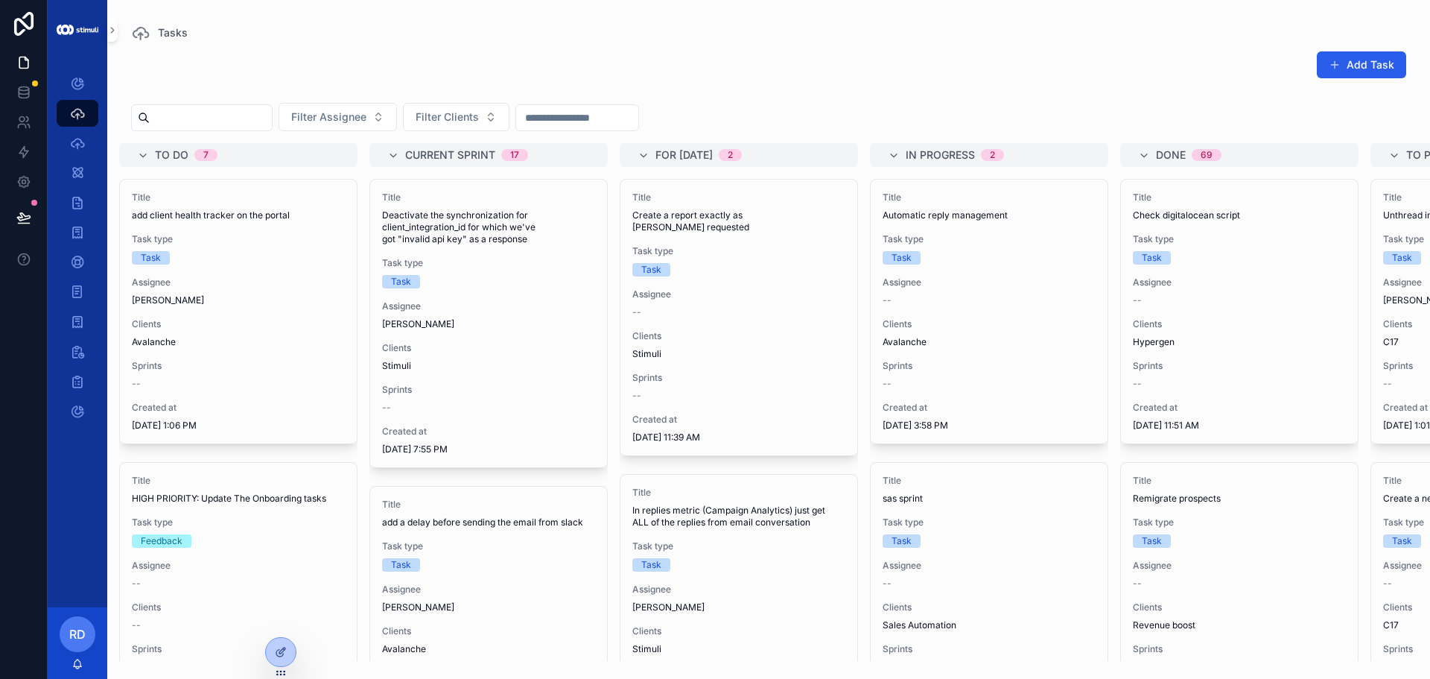
click at [1181, 52] on div "Add Task" at bounding box center [768, 68] width 1275 height 34
click at [477, 117] on span "Filter Clients" at bounding box center [447, 116] width 63 height 15
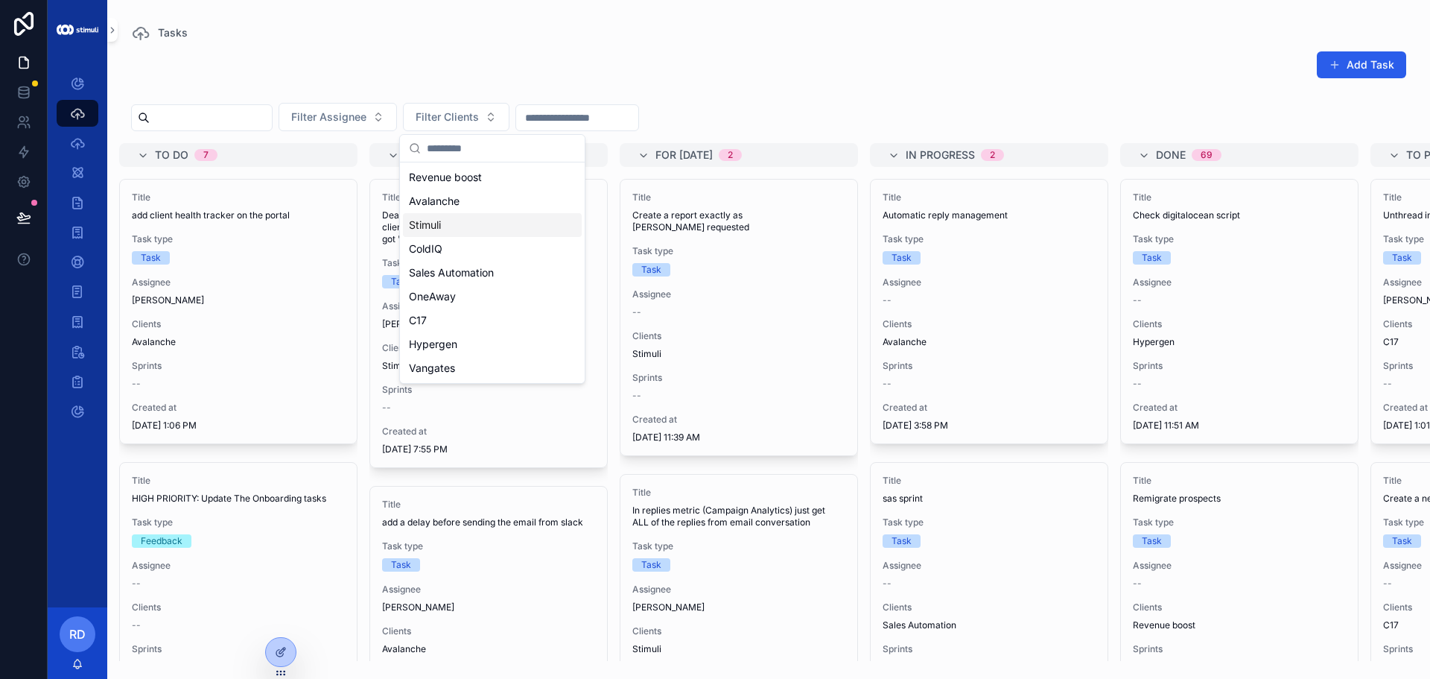
click at [460, 226] on div "Stimuli" at bounding box center [492, 225] width 179 height 24
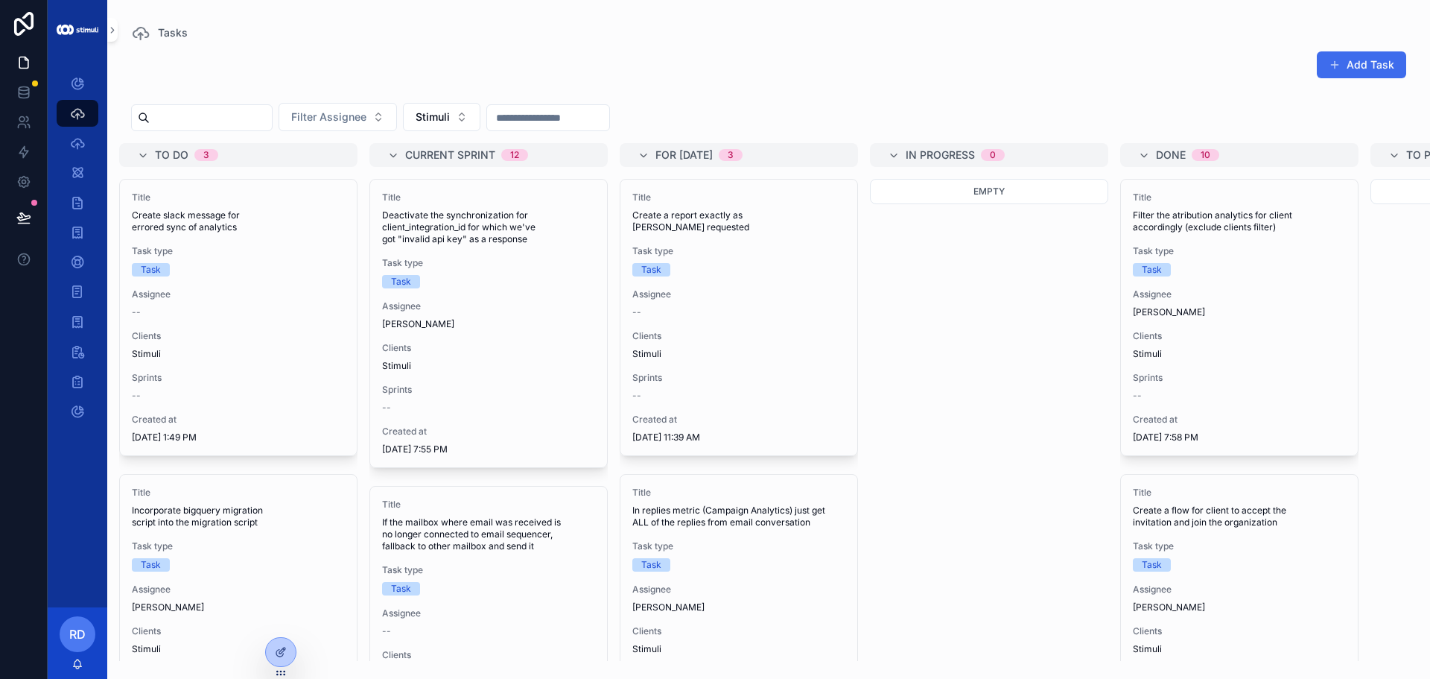
click at [1355, 66] on button "Add Task" at bounding box center [1361, 64] width 89 height 27
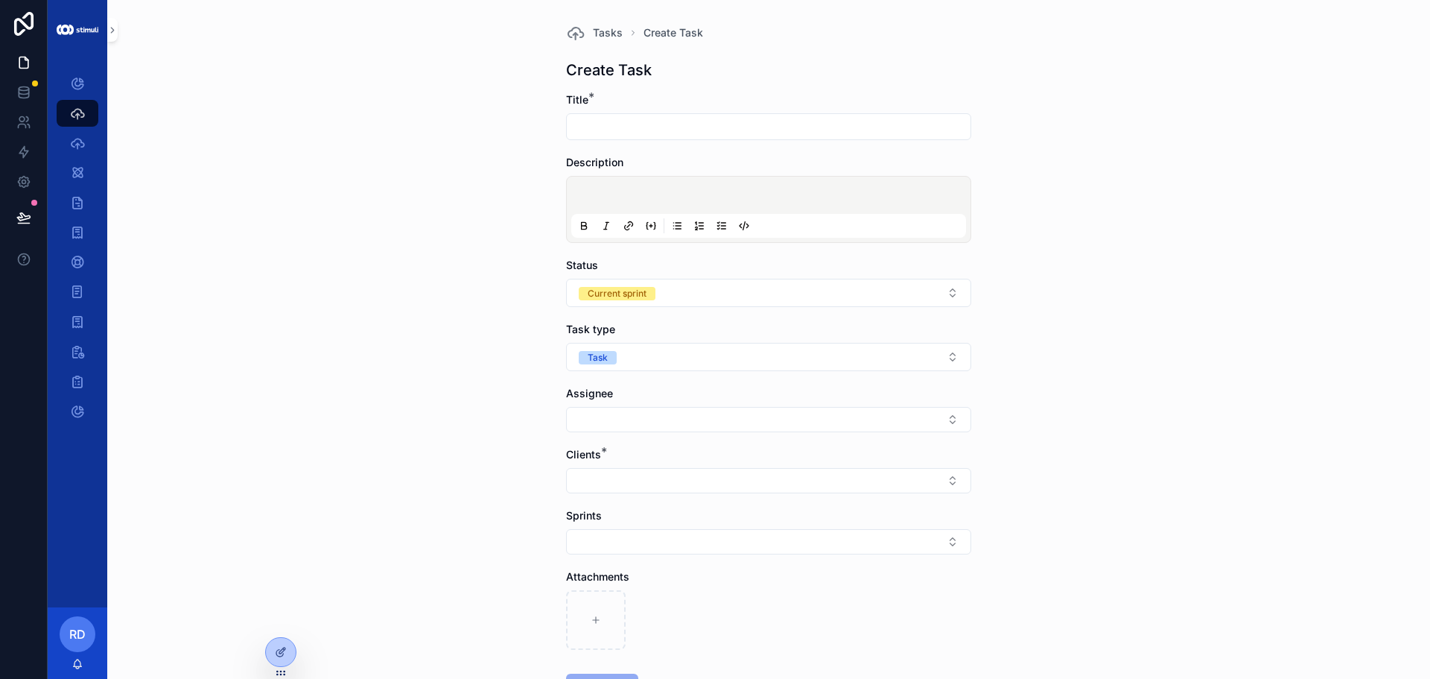
click at [620, 121] on input "scrollable content" at bounding box center [769, 126] width 404 height 21
click at [615, 139] on div "scrollable content" at bounding box center [768, 126] width 405 height 27
click at [619, 131] on input "scrollable content" at bounding box center [769, 126] width 404 height 21
click at [640, 339] on div "Task type Task" at bounding box center [768, 346] width 405 height 49
click at [631, 359] on button "Task" at bounding box center [768, 357] width 405 height 28
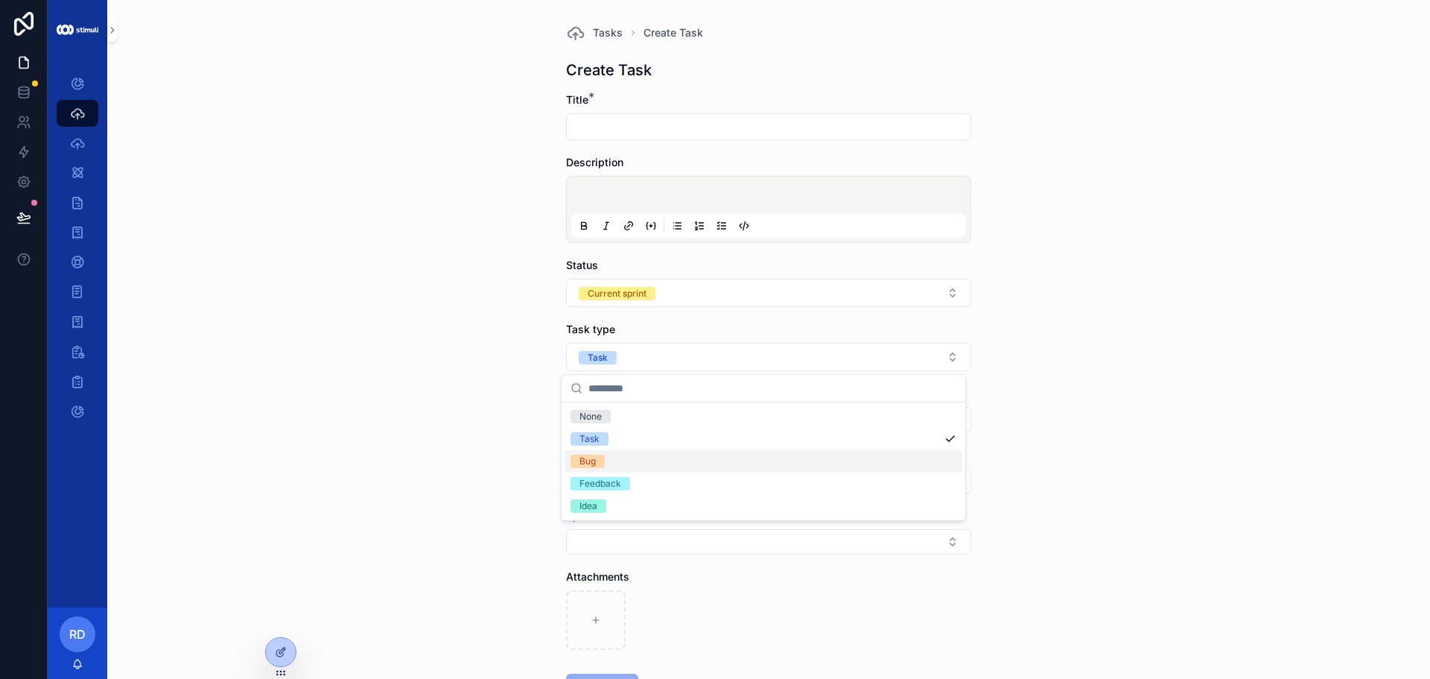
click at [615, 459] on div "Bug" at bounding box center [764, 461] width 398 height 22
click at [643, 114] on div "scrollable content" at bounding box center [768, 126] width 405 height 27
drag, startPoint x: 648, startPoint y: 132, endPoint x: 561, endPoint y: 57, distance: 115.1
click at [648, 132] on input "scrollable content" at bounding box center [769, 126] width 404 height 21
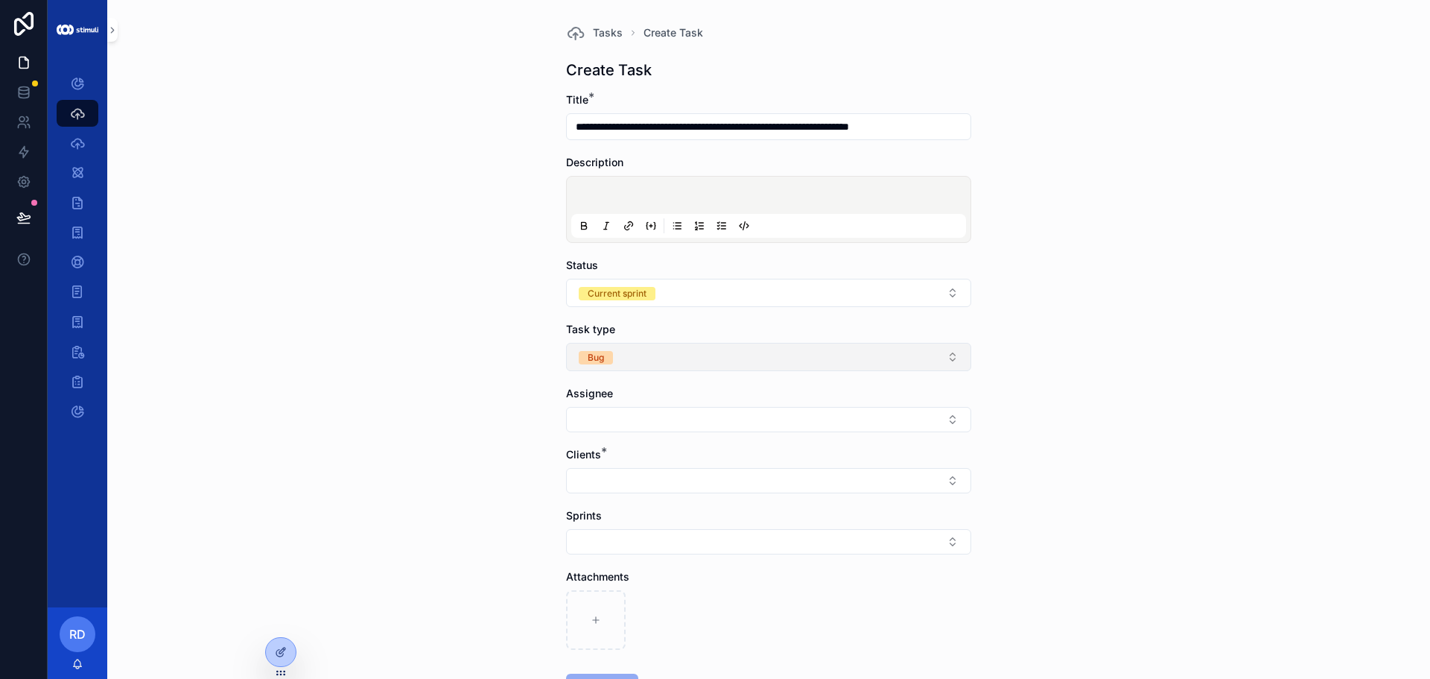
type input "**********"
click at [624, 352] on button "Bug" at bounding box center [768, 357] width 405 height 28
click at [611, 436] on div "Task" at bounding box center [764, 439] width 398 height 22
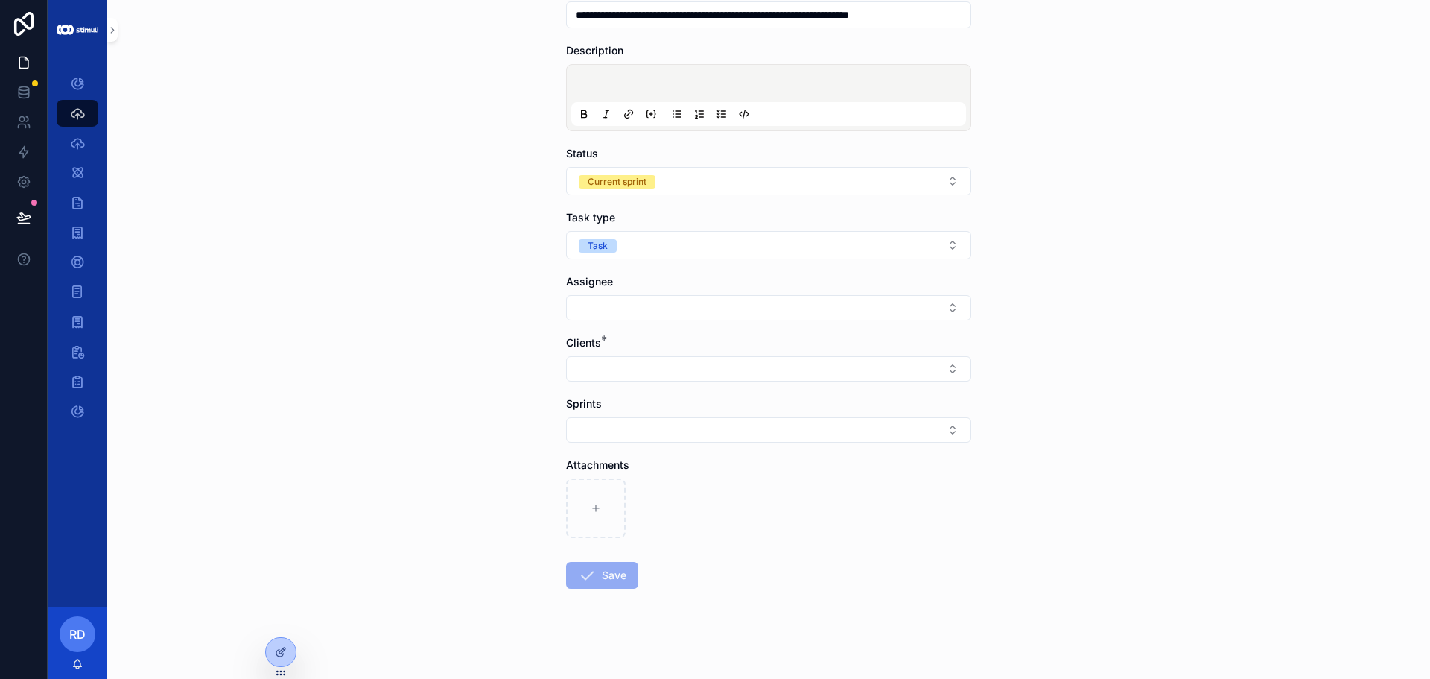
scroll to position [117, 0]
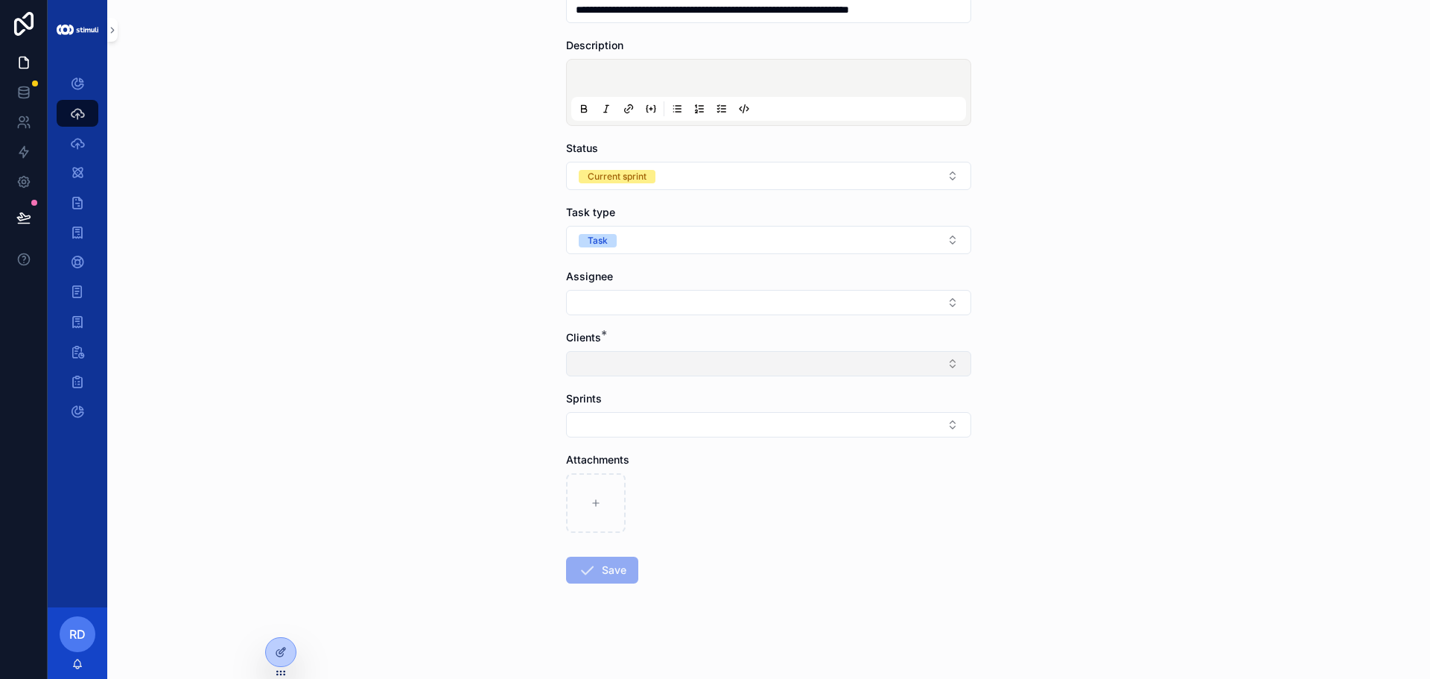
click at [613, 369] on button "Select Button" at bounding box center [768, 363] width 405 height 25
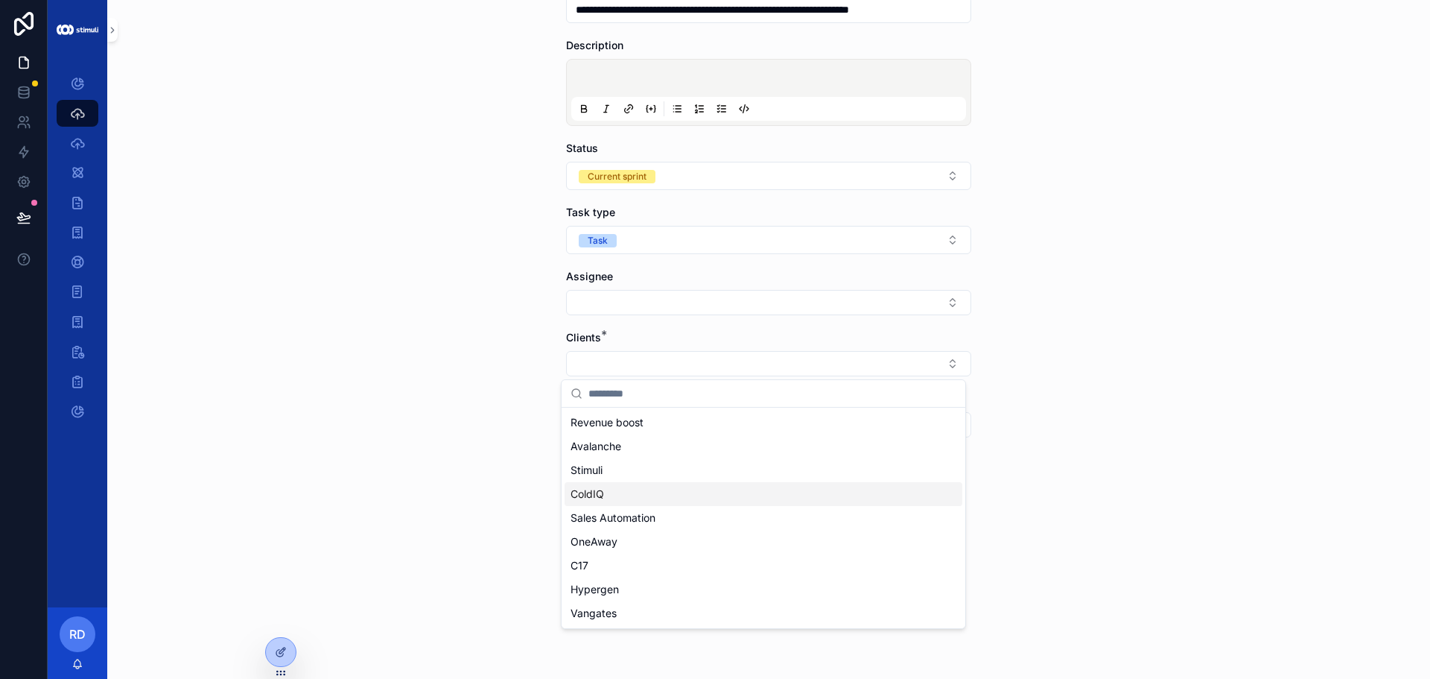
click at [615, 466] on div "Stimuli" at bounding box center [764, 470] width 398 height 24
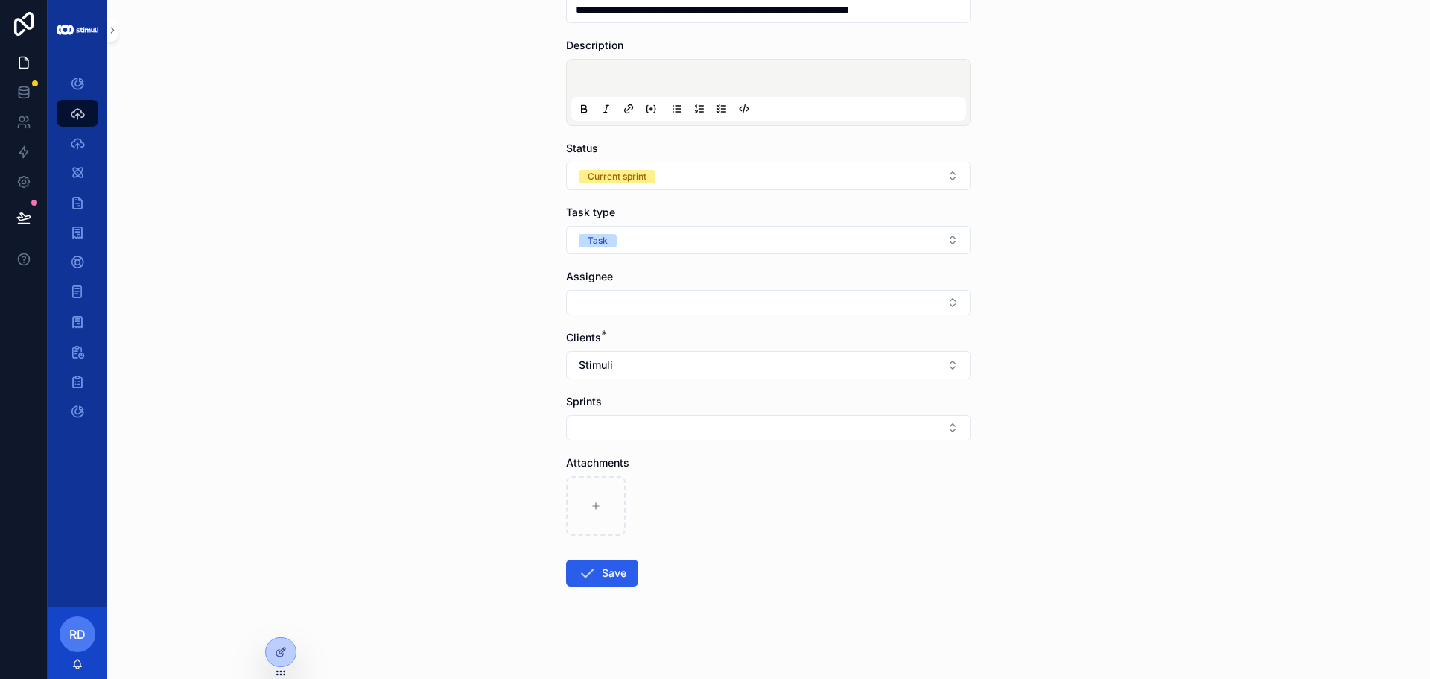
click at [381, 425] on div "**********" at bounding box center [768, 222] width 1323 height 679
click at [602, 577] on button "Save" at bounding box center [602, 572] width 72 height 27
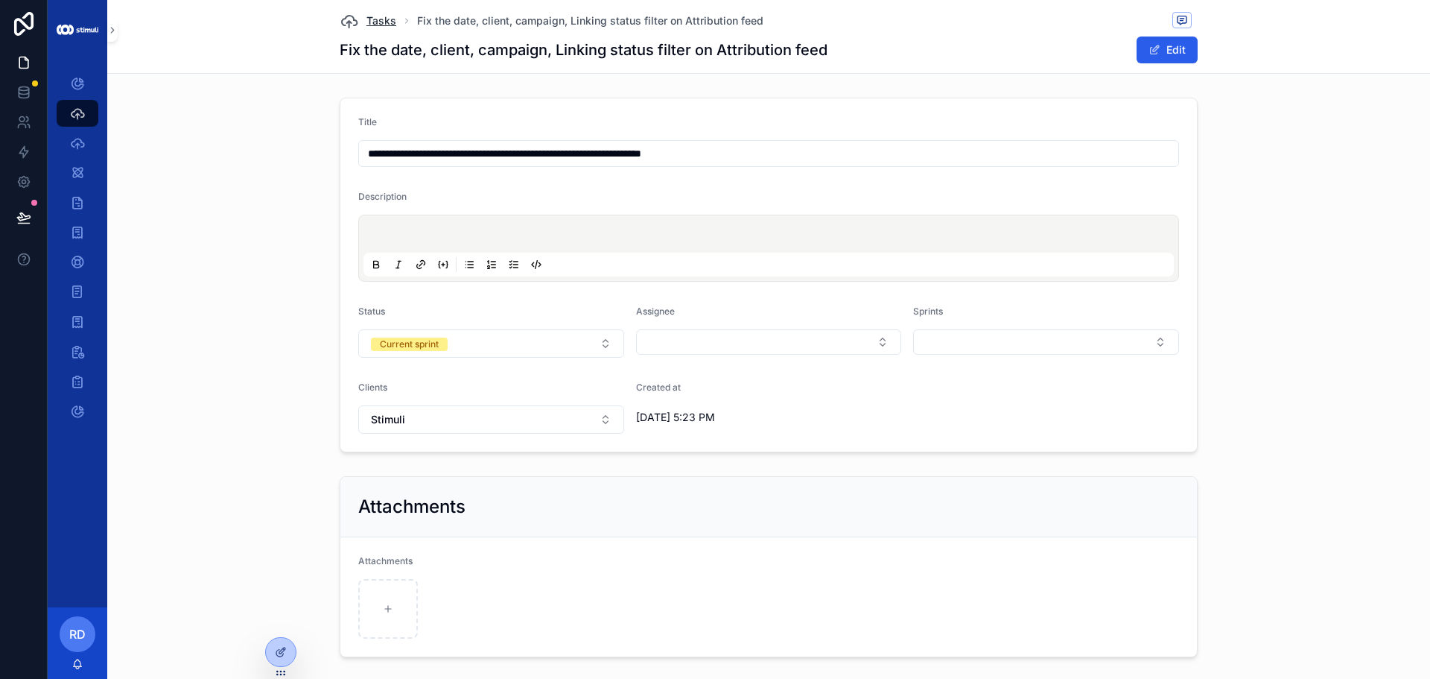
click at [371, 28] on span "Tasks" at bounding box center [381, 20] width 30 height 15
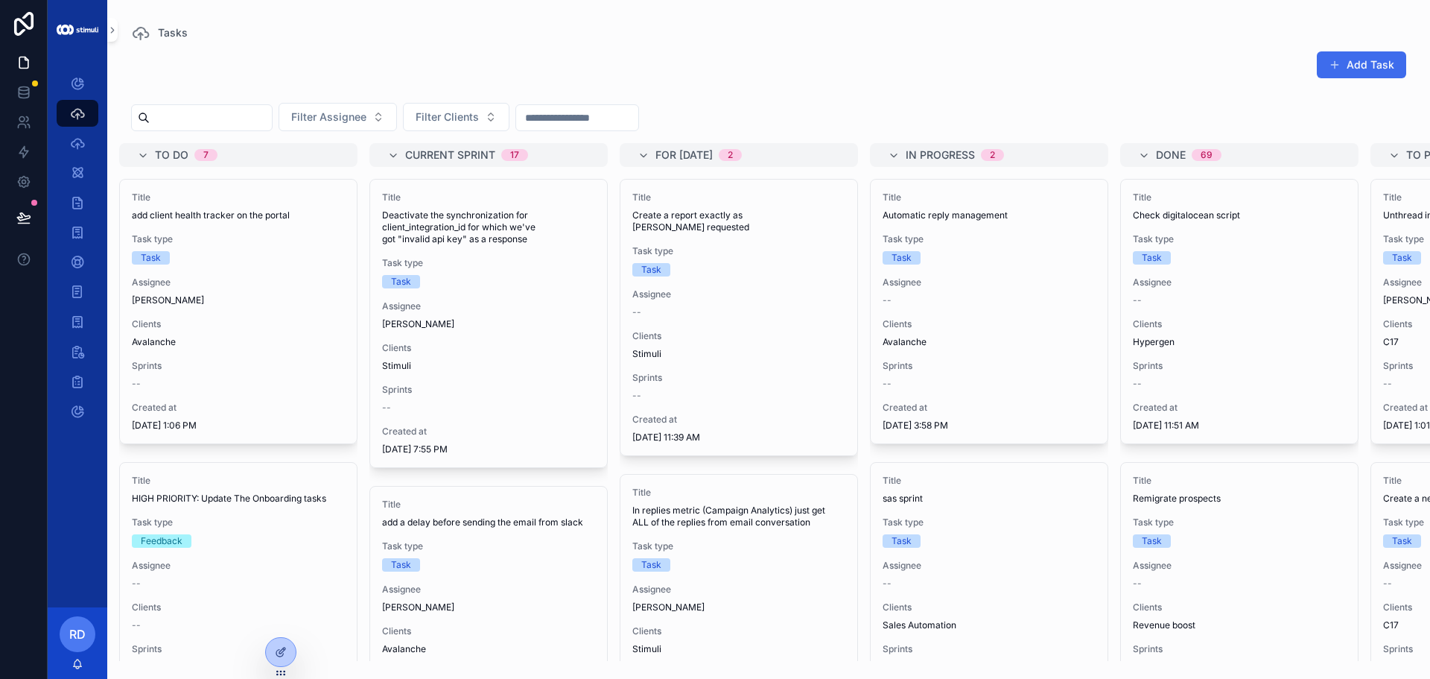
click at [1371, 56] on button "Add Task" at bounding box center [1361, 64] width 89 height 27
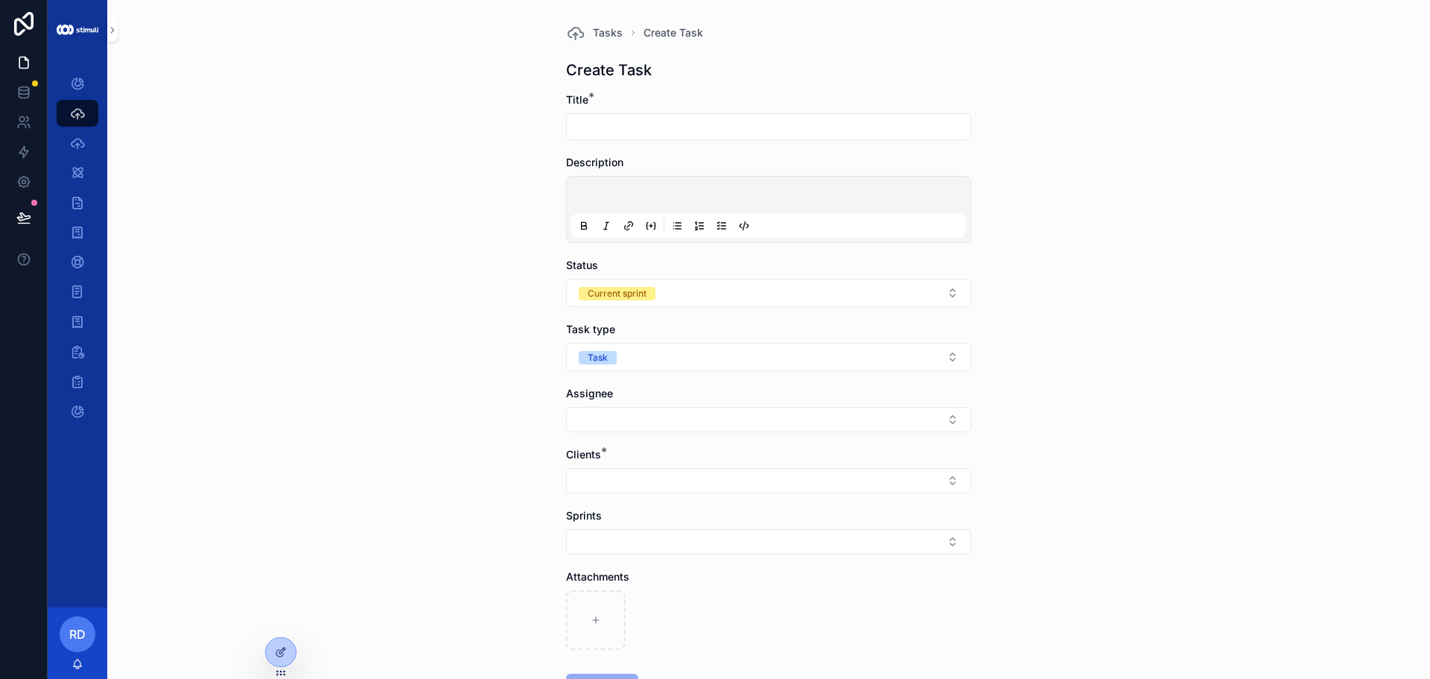
click at [691, 127] on input "scrollable content" at bounding box center [769, 126] width 404 height 21
type input "**********"
click at [640, 203] on p "scrollable content" at bounding box center [771, 197] width 395 height 15
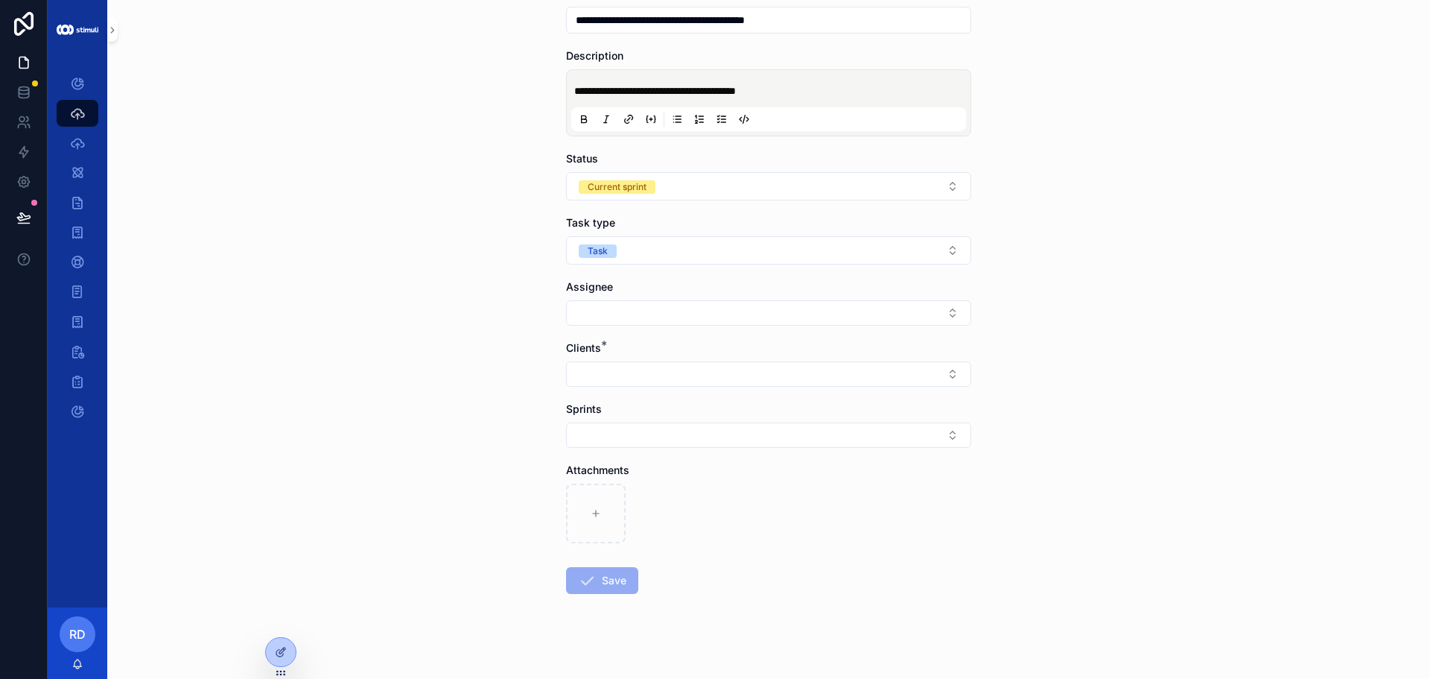
scroll to position [117, 0]
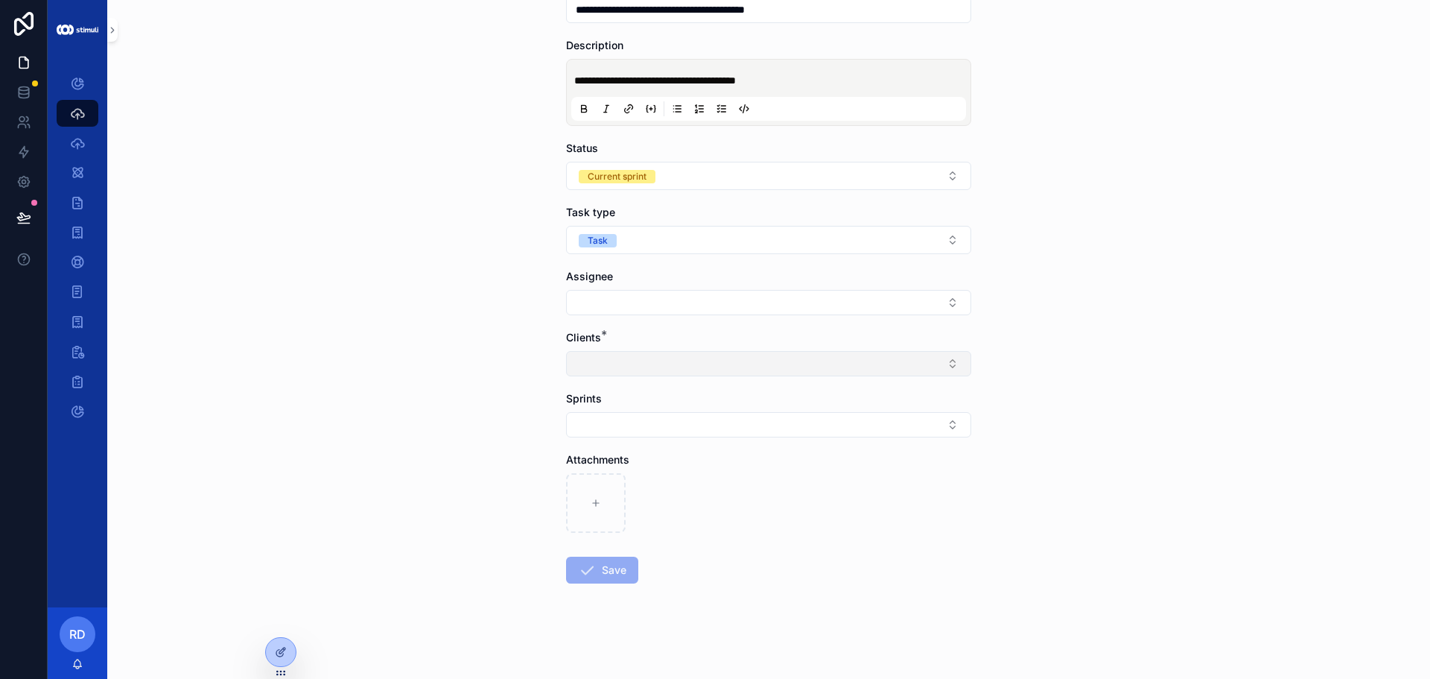
click at [606, 375] on button "Select Button" at bounding box center [768, 363] width 405 height 25
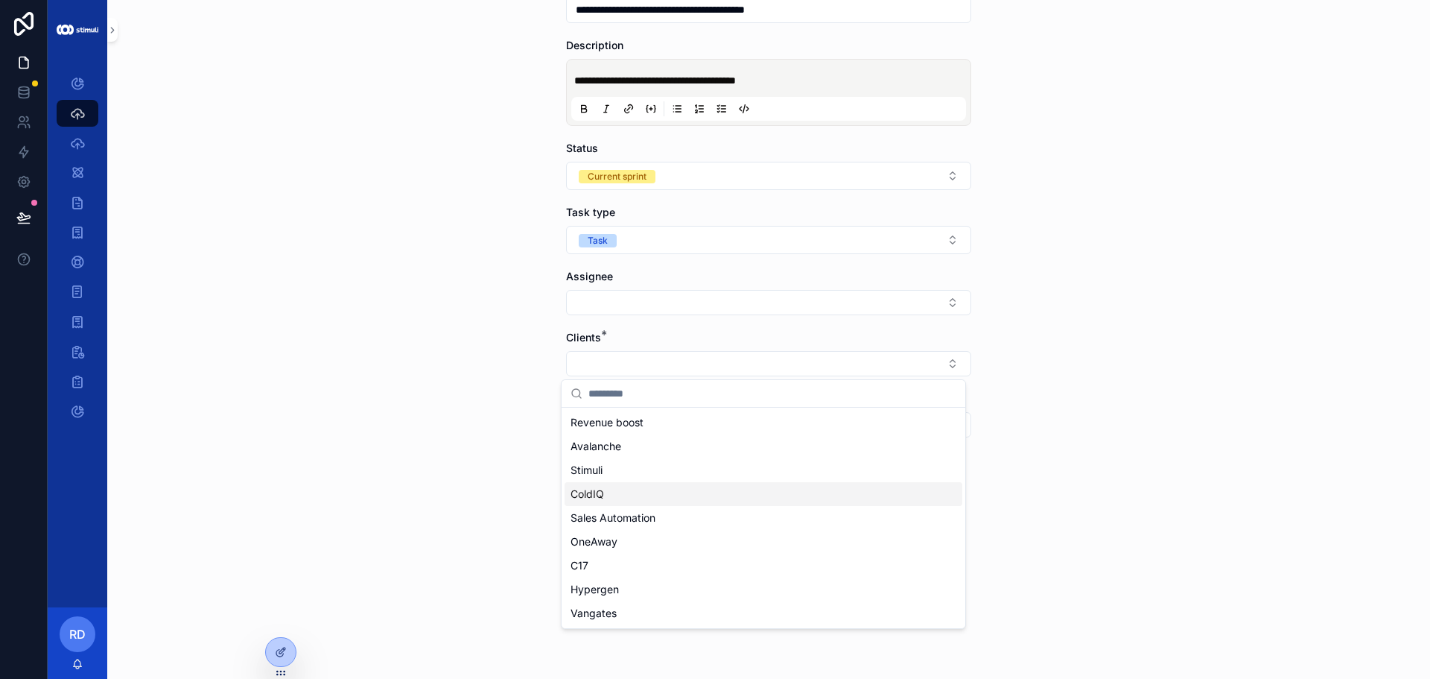
click at [628, 470] on div "Stimuli" at bounding box center [764, 470] width 398 height 24
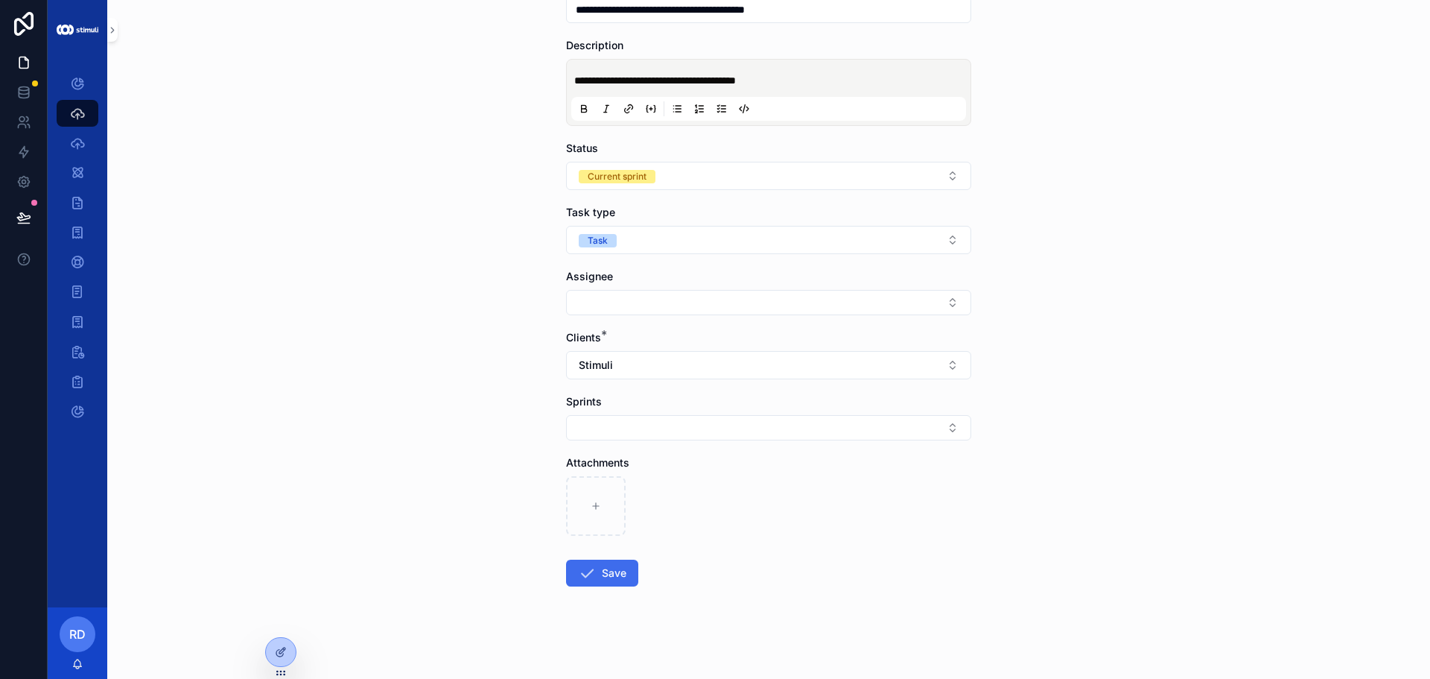
click at [598, 579] on form "**********" at bounding box center [768, 328] width 405 height 706
click at [597, 579] on button "Save" at bounding box center [602, 572] width 72 height 27
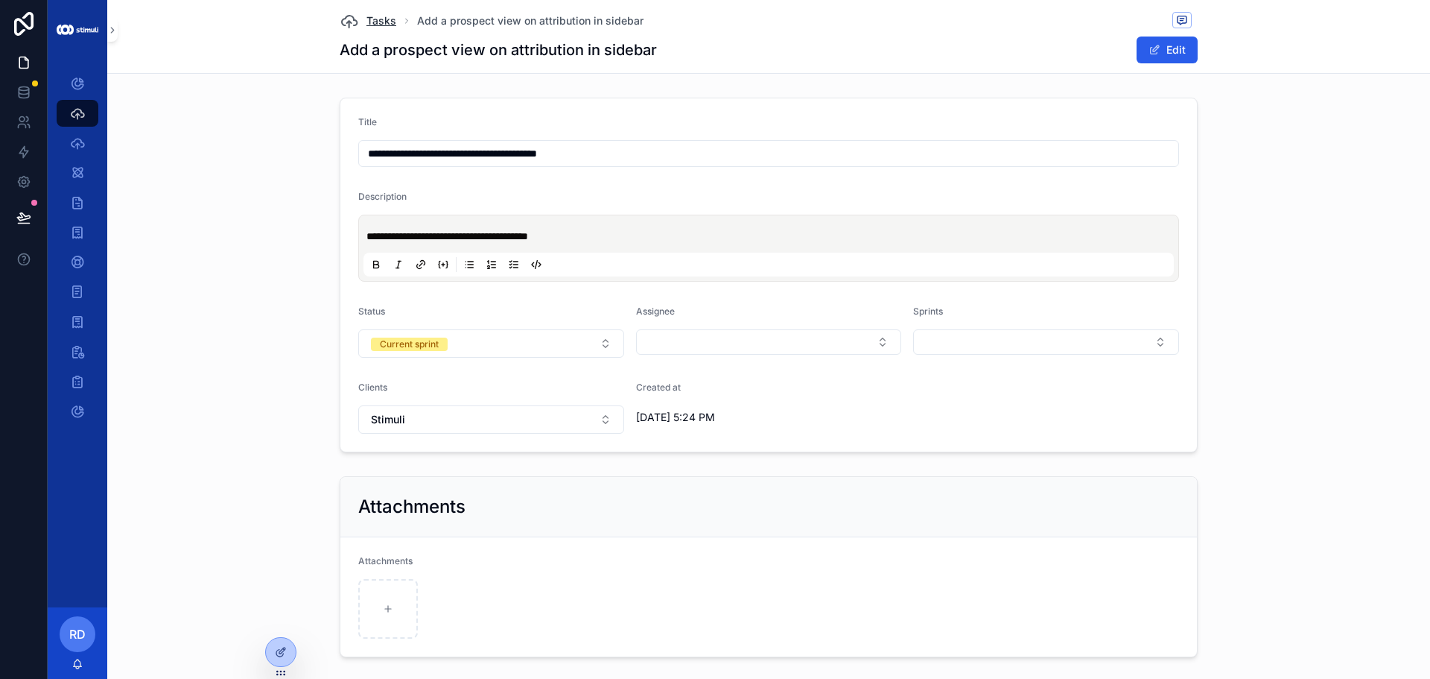
click at [366, 22] on span "Tasks" at bounding box center [381, 20] width 30 height 15
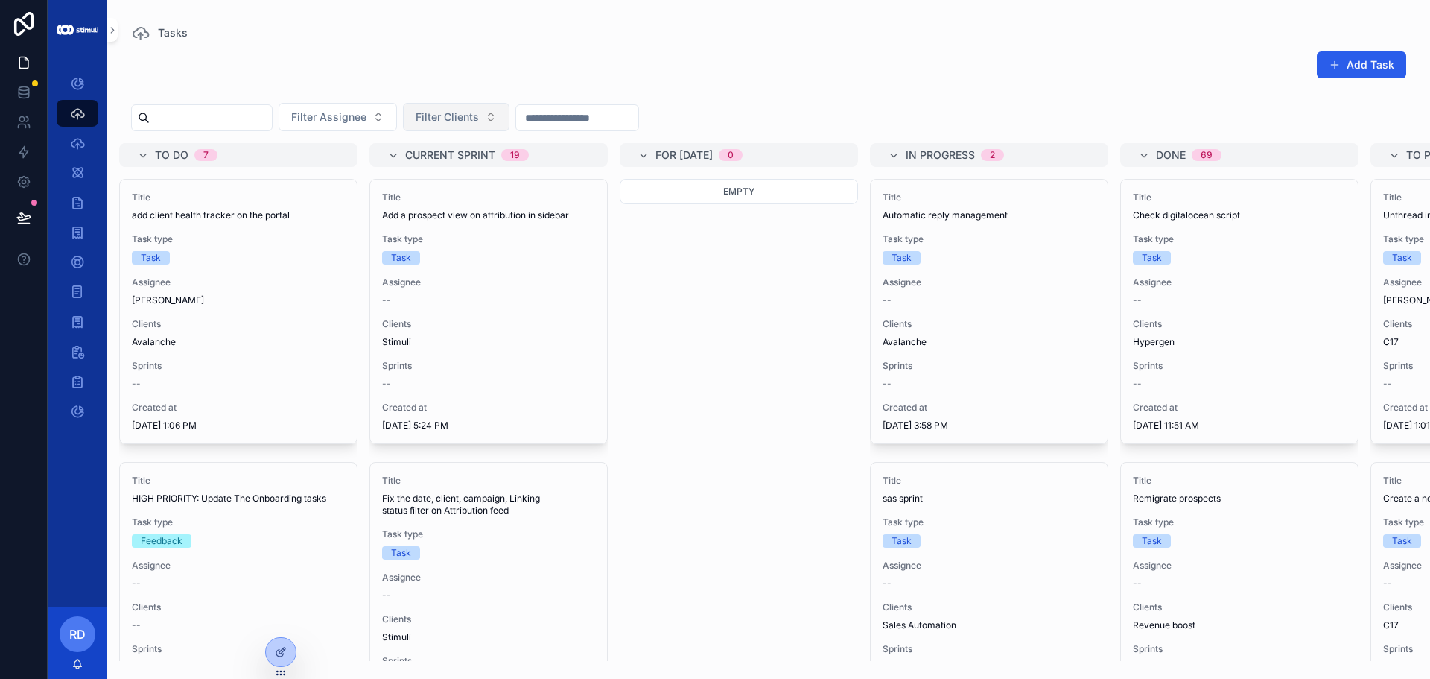
click at [479, 118] on span "Filter Clients" at bounding box center [447, 116] width 63 height 15
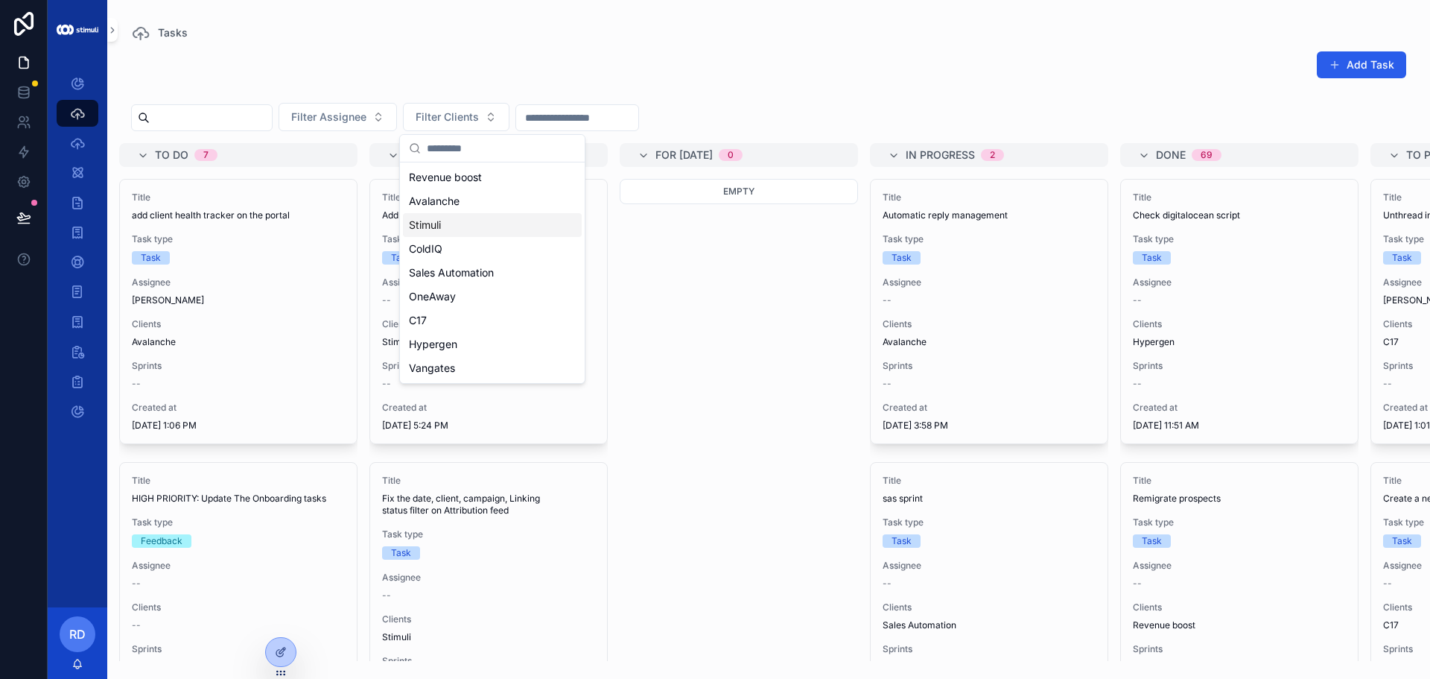
click at [469, 227] on div "Stimuli" at bounding box center [492, 225] width 179 height 24
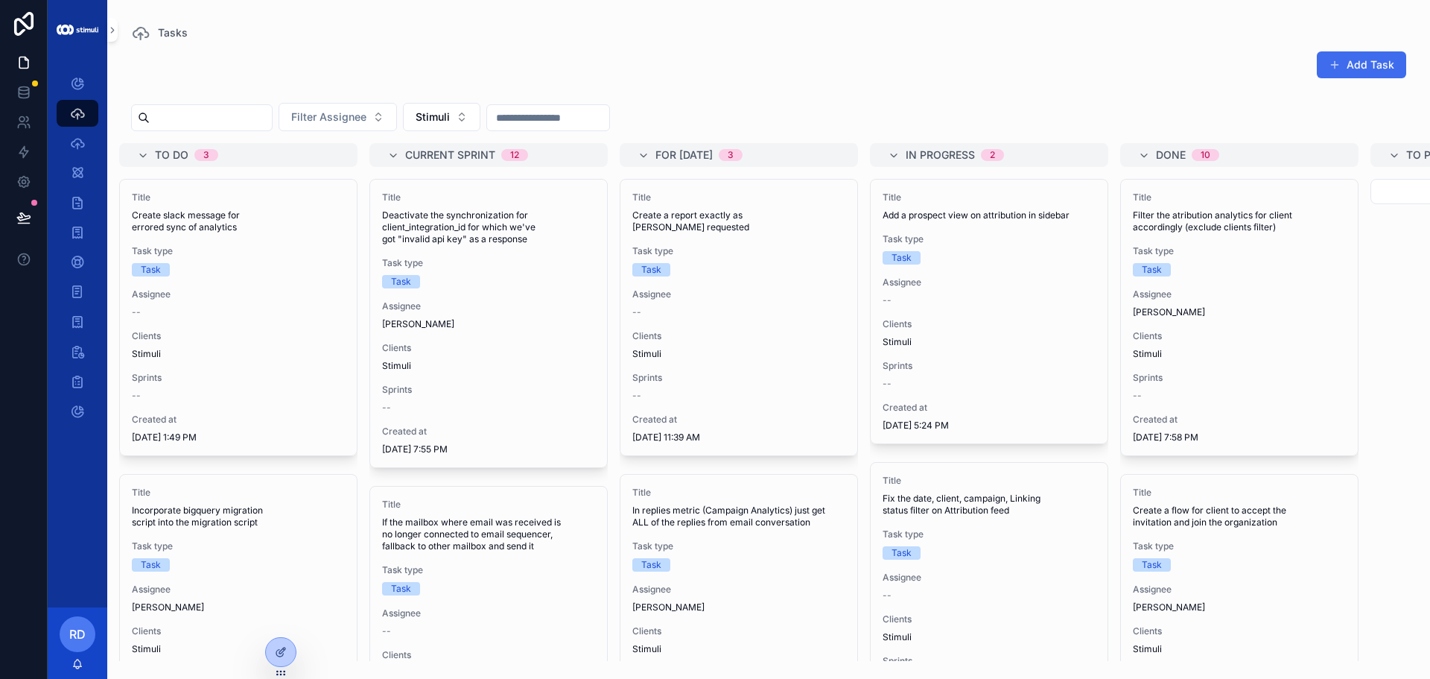
click at [1388, 77] on button "Add Task" at bounding box center [1361, 64] width 89 height 27
